Goal: Task Accomplishment & Management: Manage account settings

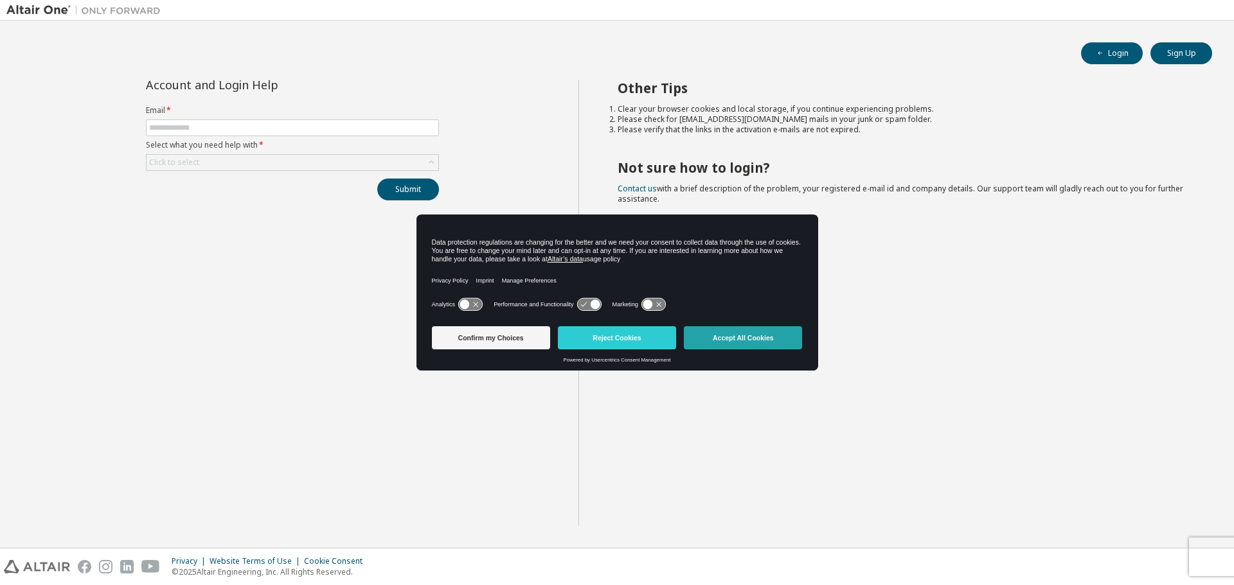
click at [767, 338] on button "Accept All Cookies" at bounding box center [743, 337] width 118 height 23
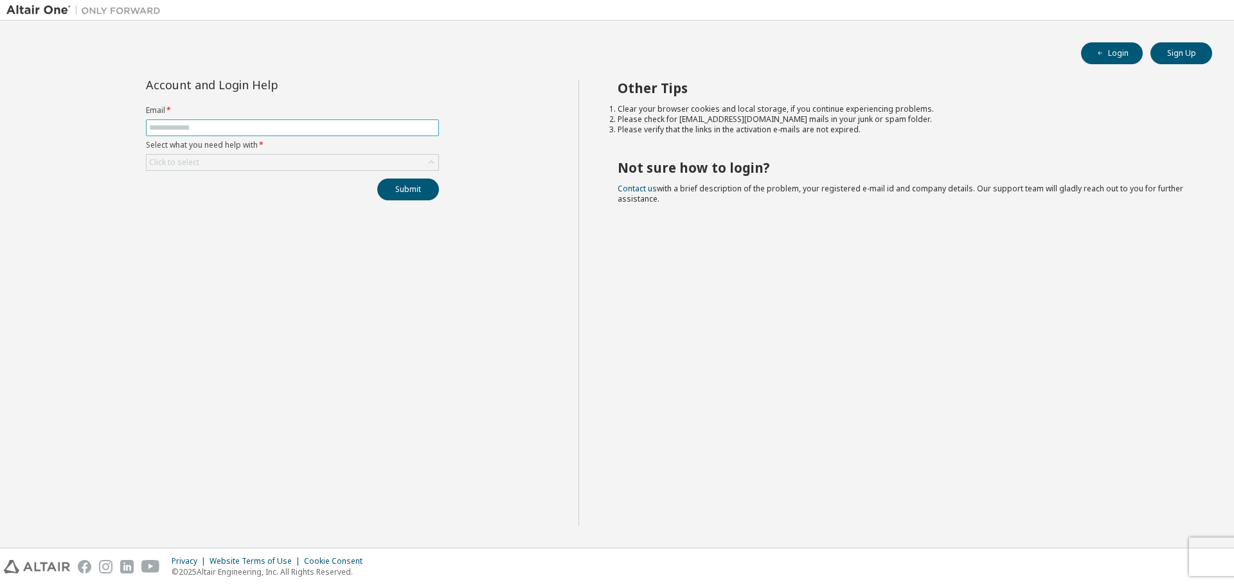
click at [269, 132] on input "text" at bounding box center [292, 128] width 287 height 10
type input "**********"
click at [355, 165] on div "Click to select" at bounding box center [293, 162] width 292 height 15
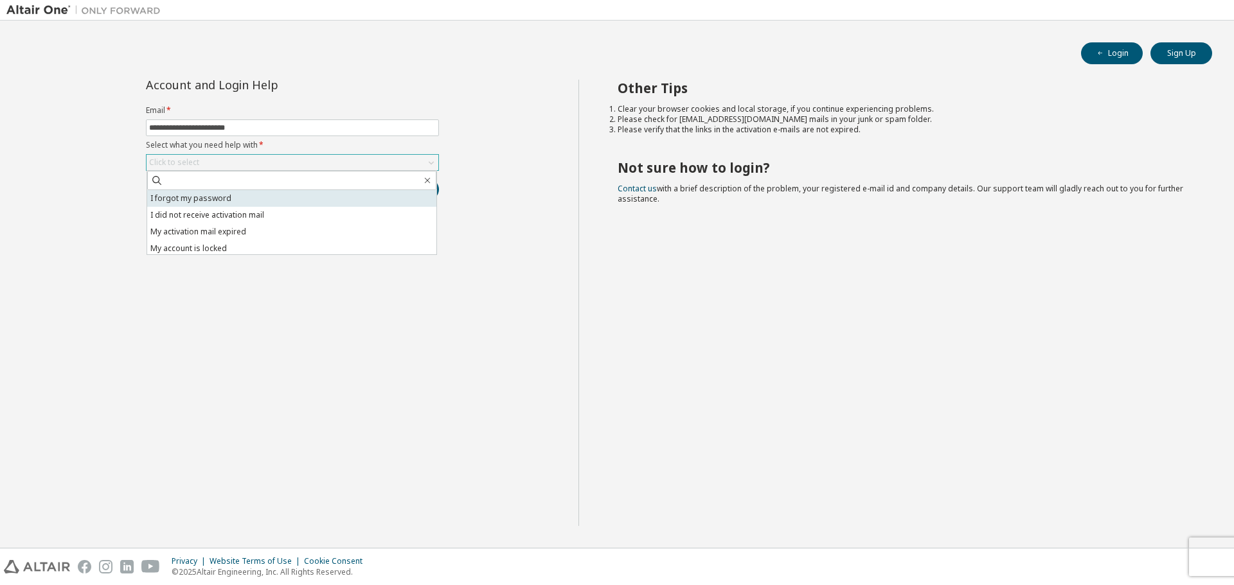
click at [298, 193] on li "I forgot my password" at bounding box center [291, 198] width 289 height 17
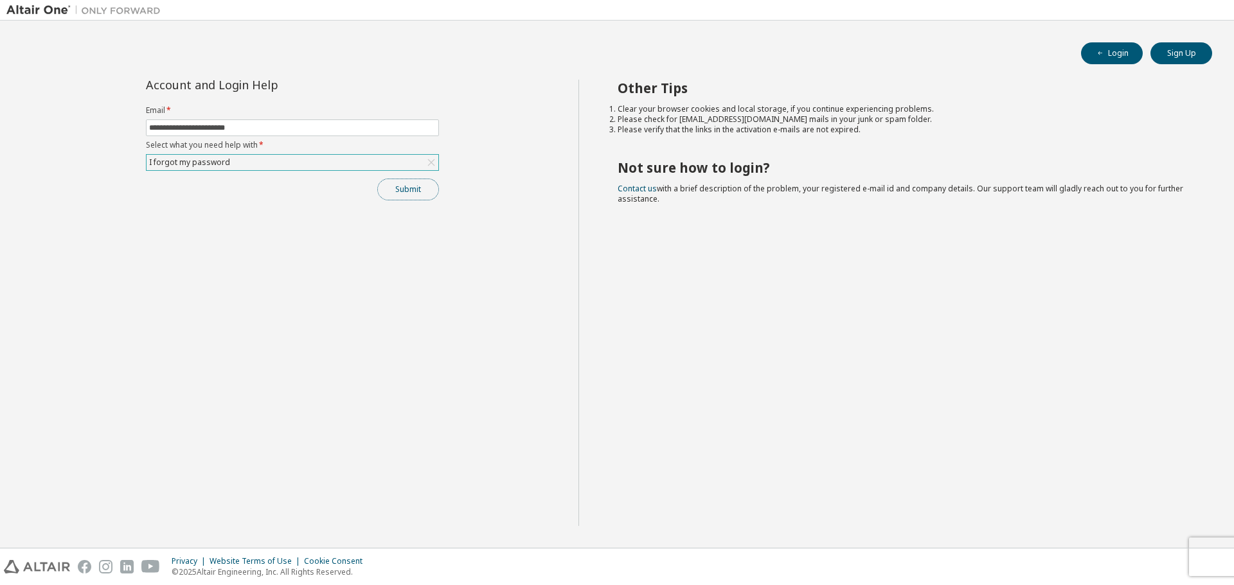
click at [400, 185] on button "Submit" at bounding box center [408, 190] width 62 height 22
drag, startPoint x: 1043, startPoint y: 548, endPoint x: 1051, endPoint y: 558, distance: 13.8
click at [1051, 558] on div "**********" at bounding box center [617, 292] width 1234 height 585
click at [1051, 558] on div "Privacy Website Terms of Use Cookie Consent © 2025 Altair Engineering, Inc. All…" at bounding box center [617, 567] width 1234 height 37
click at [1064, 584] on div "Privacy Website Terms of Use Cookie Consent © 2025 Altair Engineering, Inc. All…" at bounding box center [617, 567] width 1234 height 37
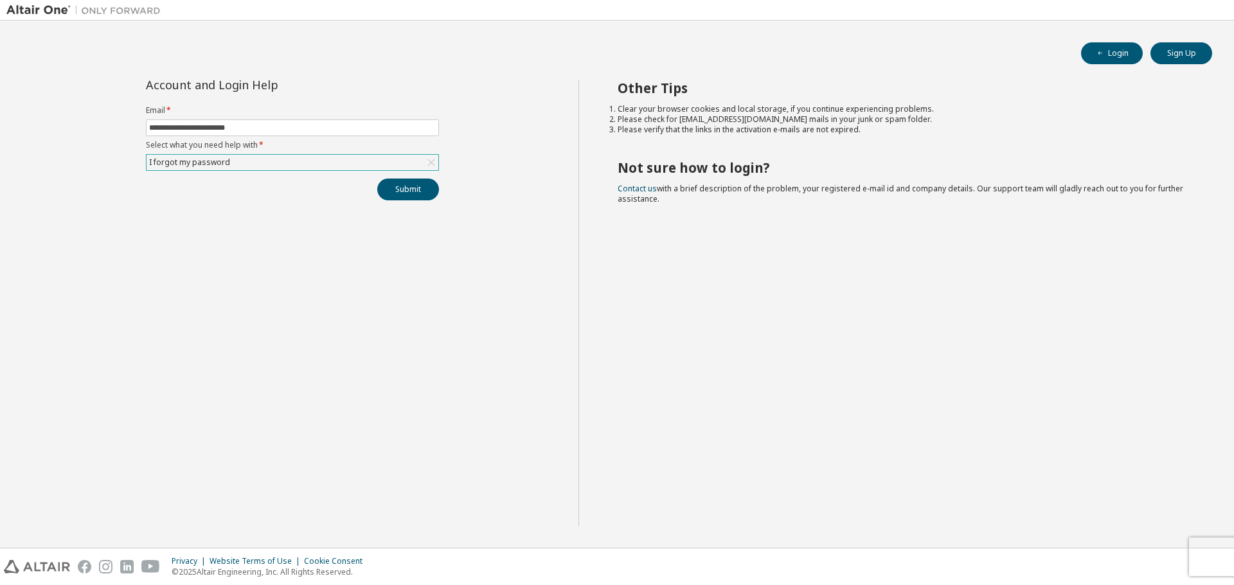
click at [1064, 584] on div "Privacy Website Terms of Use Cookie Consent © 2025 Altair Engineering, Inc. All…" at bounding box center [617, 567] width 1234 height 37
click at [429, 191] on button "Submit" at bounding box center [408, 190] width 62 height 22
click at [1157, 555] on link "Altair support" at bounding box center [1140, 550] width 51 height 11
click at [385, 165] on div "I forgot my password" at bounding box center [293, 162] width 292 height 15
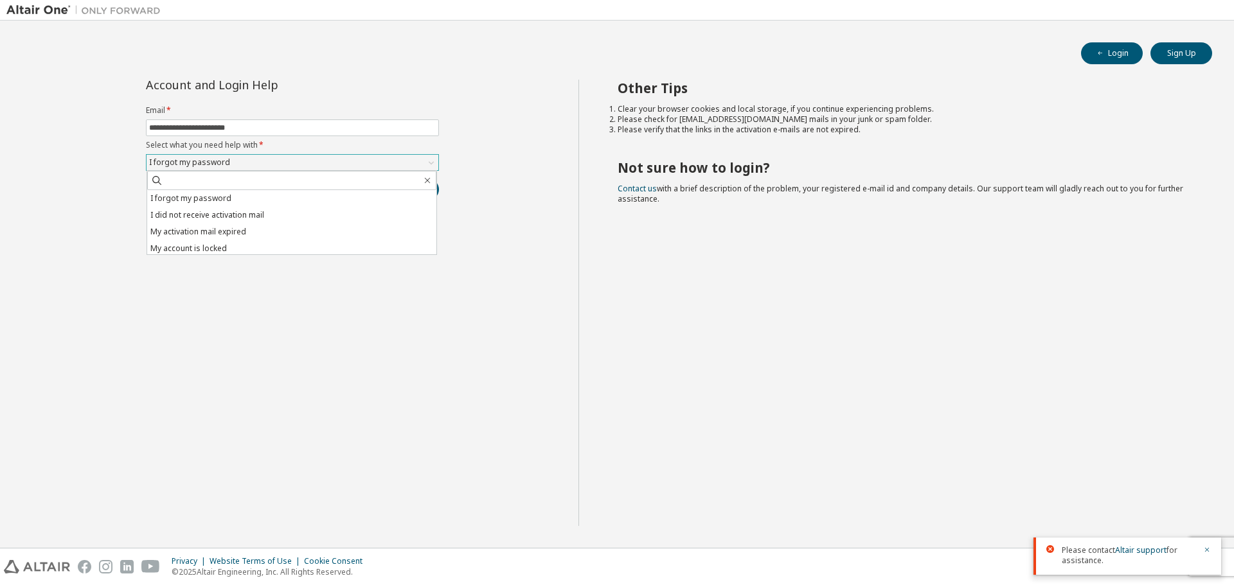
click at [385, 165] on div "I forgot my password" at bounding box center [293, 162] width 292 height 15
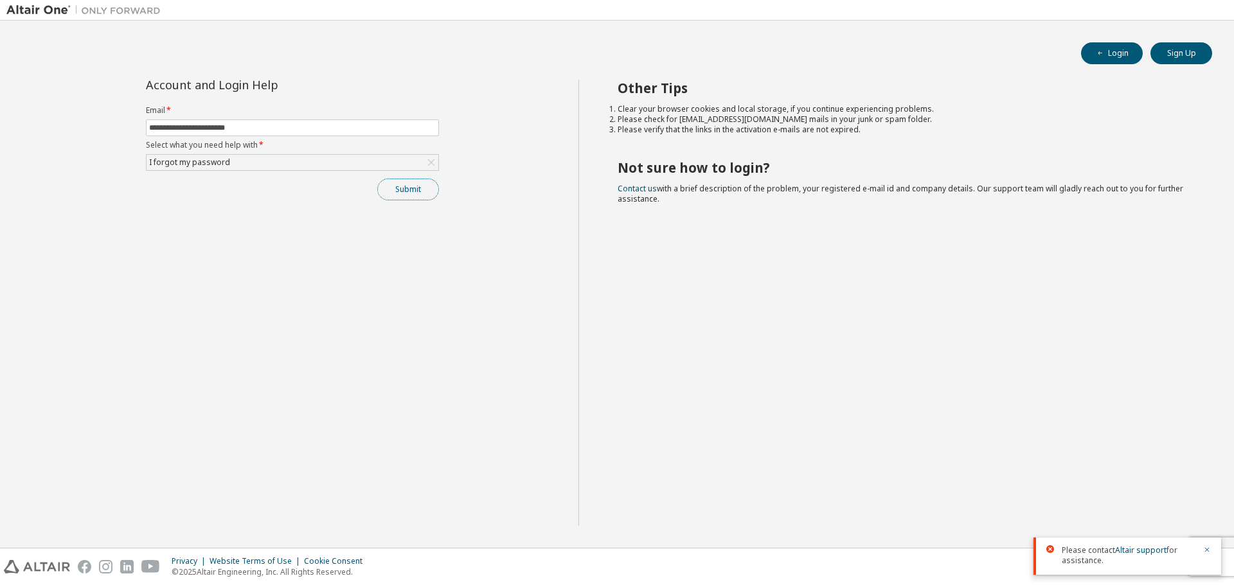
click at [413, 193] on button "Submit" at bounding box center [408, 190] width 62 height 22
click at [1119, 500] on link "Altair support" at bounding box center [1140, 502] width 51 height 11
click at [1138, 504] on link "Altair support" at bounding box center [1140, 502] width 51 height 11
click at [884, 314] on div "Other Tips Clear your browser cookies and local storage, if you continue experi…" at bounding box center [903, 303] width 650 height 447
click at [1104, 58] on button "Login" at bounding box center [1112, 53] width 62 height 22
